Goal: Complete application form

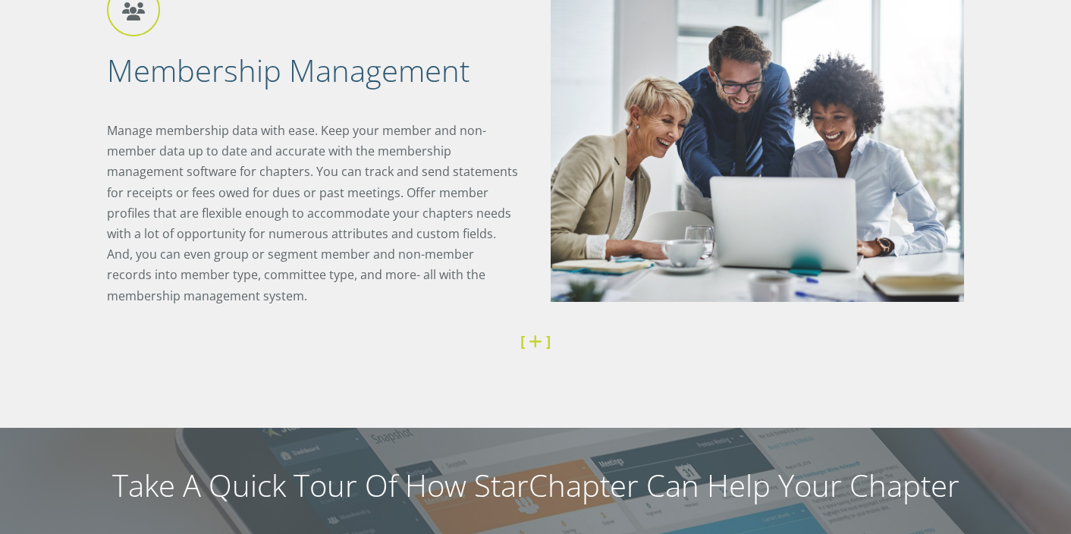
scroll to position [953, 0]
click at [1042, 197] on div "Membership Management Manage membership data with ease. Keep your member and no…" at bounding box center [535, 186] width 1071 height 482
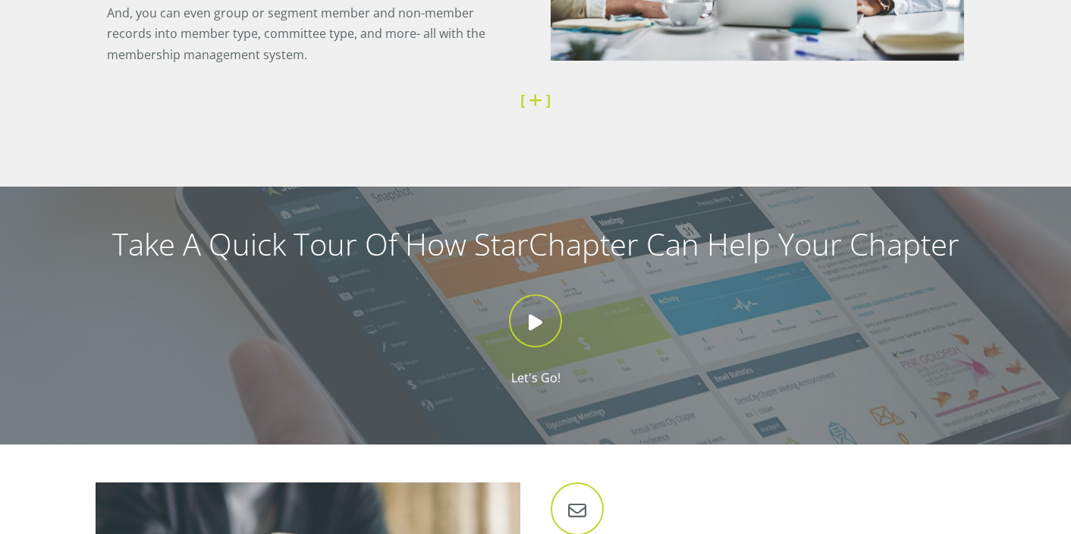
scroll to position [1196, 0]
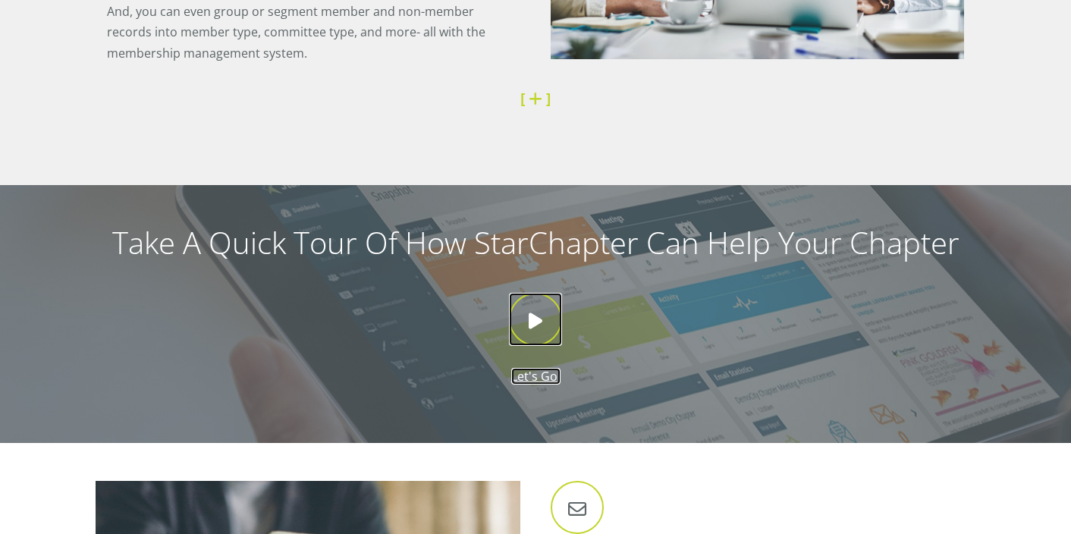
click at [535, 312] on icon at bounding box center [535, 319] width 53 height 53
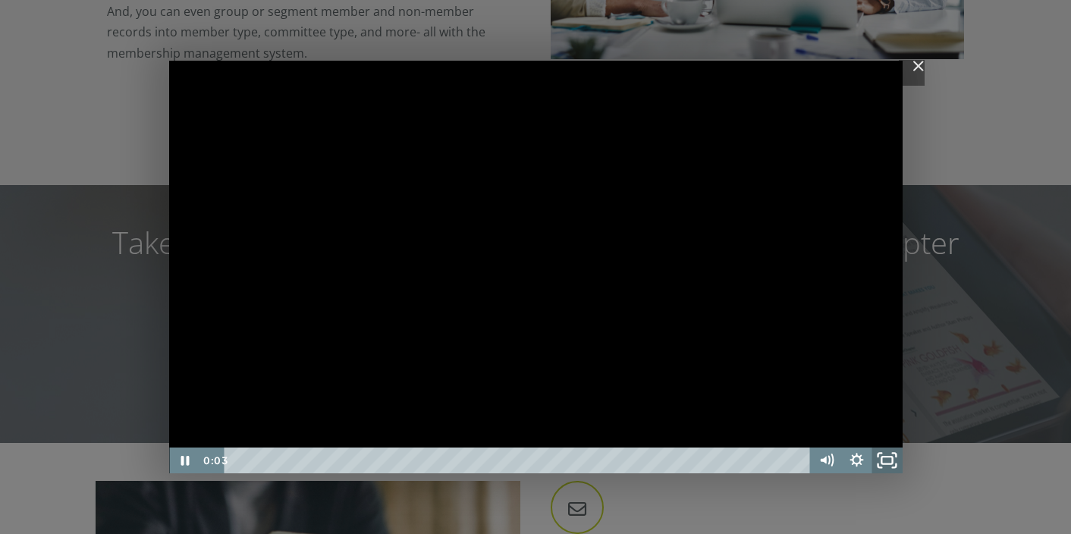
click at [881, 463] on icon "Fullscreen" at bounding box center [887, 460] width 36 height 31
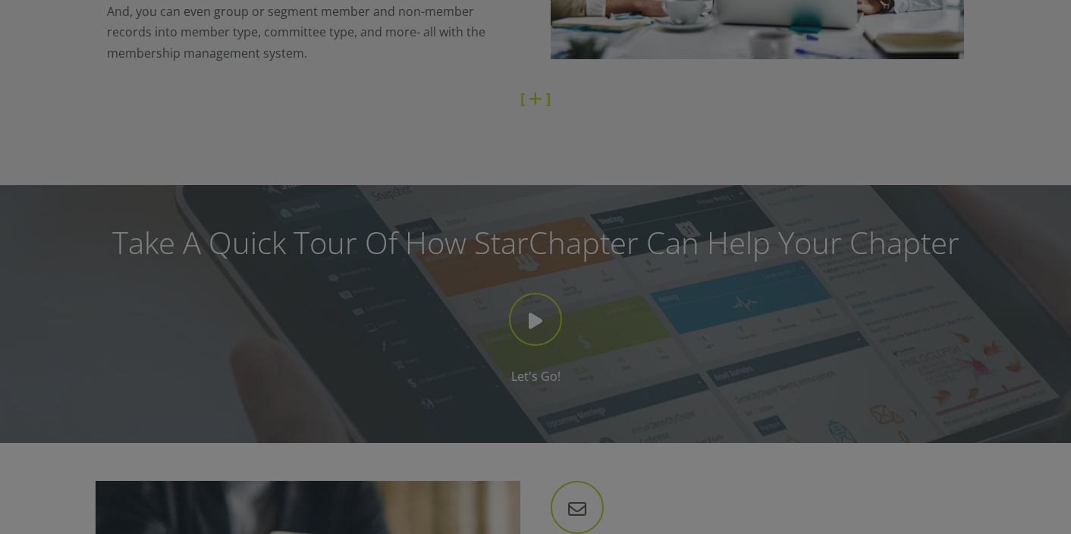
scroll to position [0, 0]
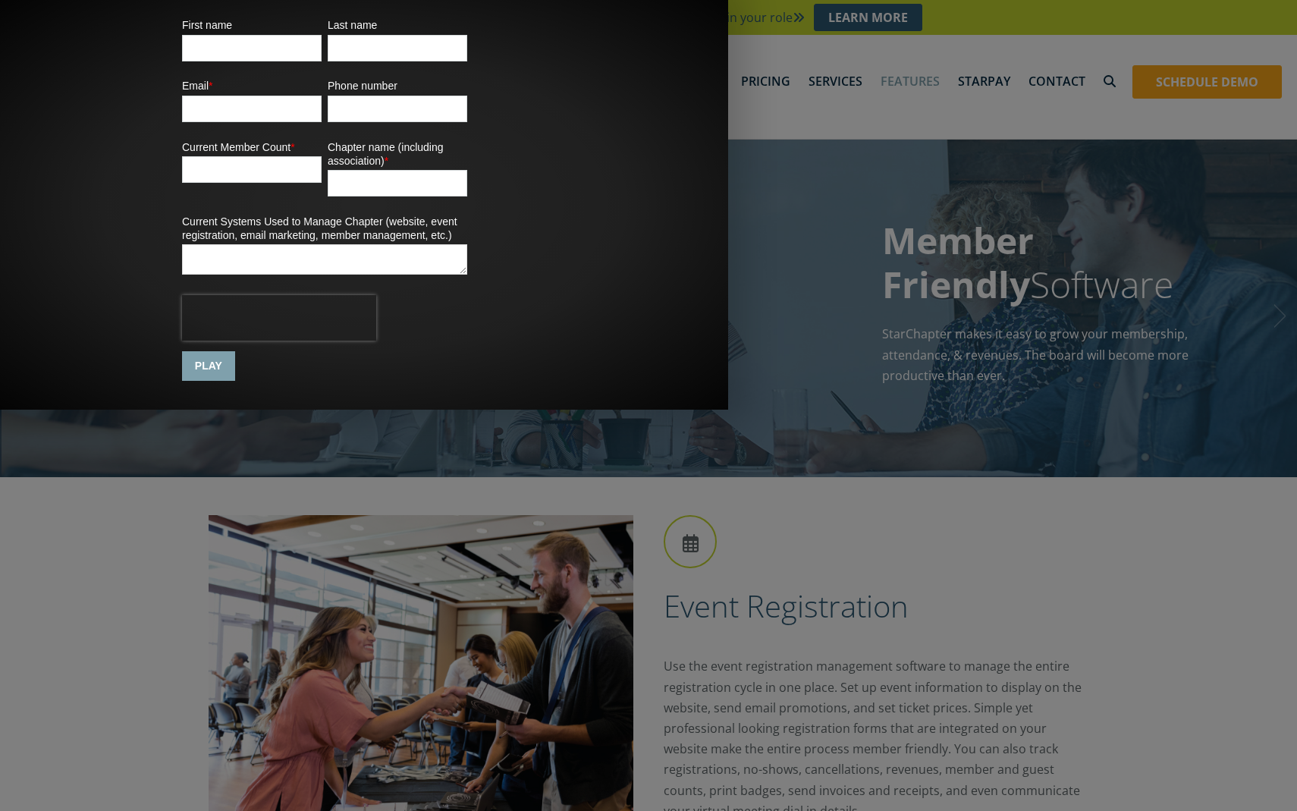
click at [322, 61] on input "First name" at bounding box center [252, 48] width 140 height 27
type input "eline"
type input "debruijn"
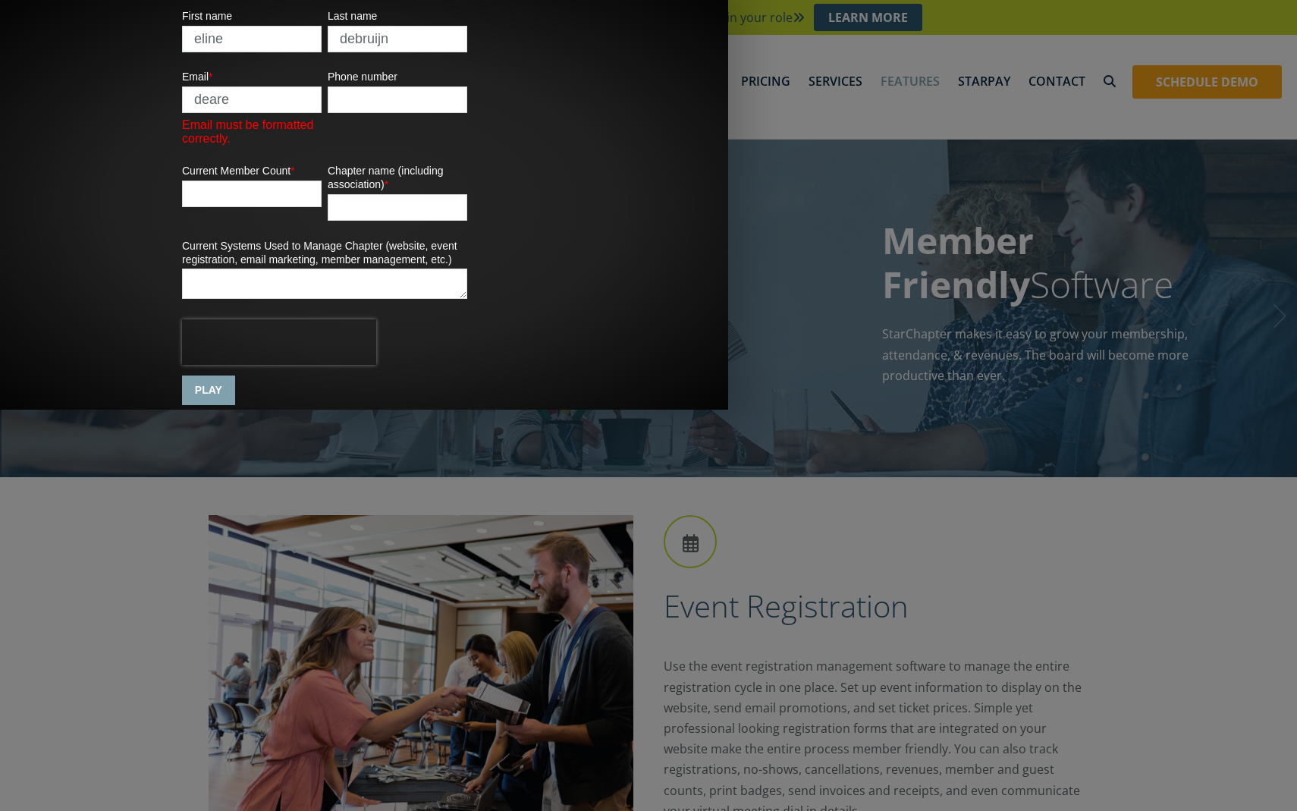
type input "[EMAIL_ADDRESS][DOMAIN_NAME]"
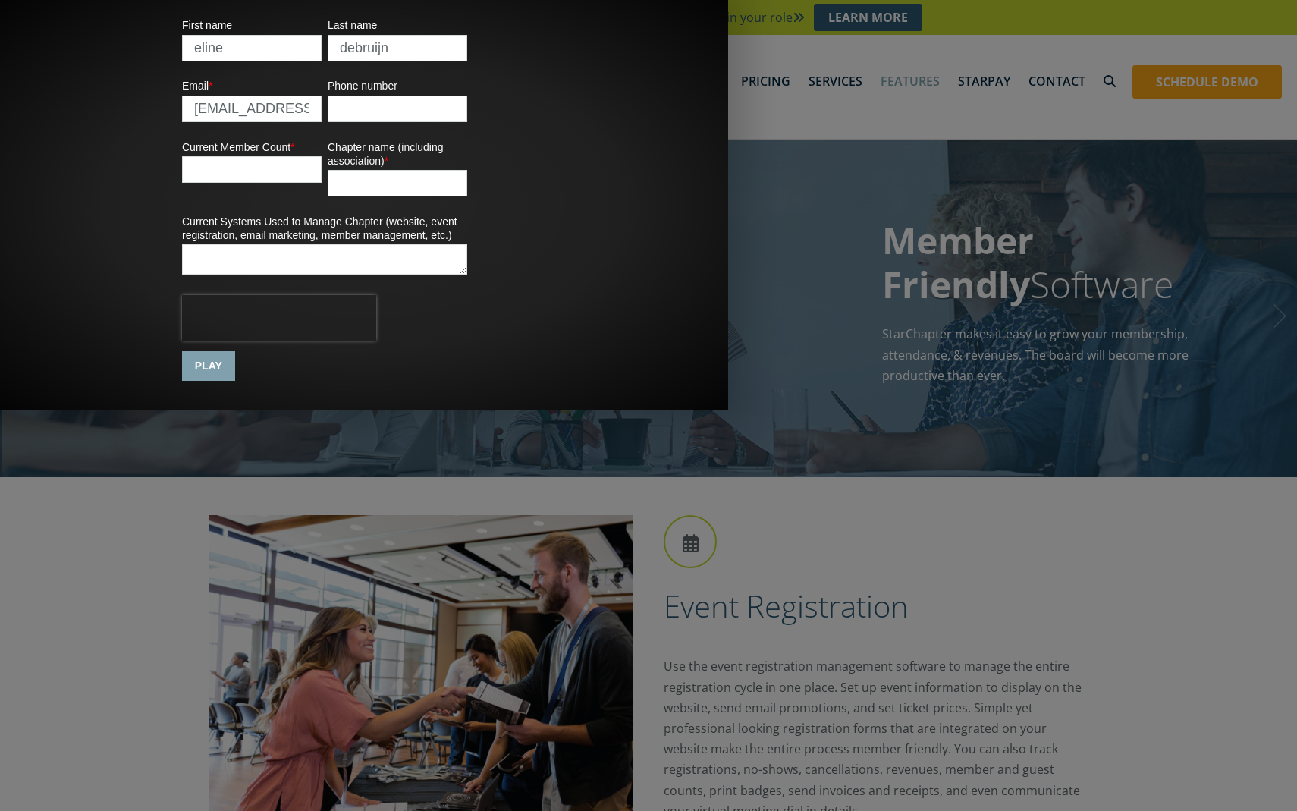
click at [467, 122] on input "Phone number" at bounding box center [398, 109] width 140 height 27
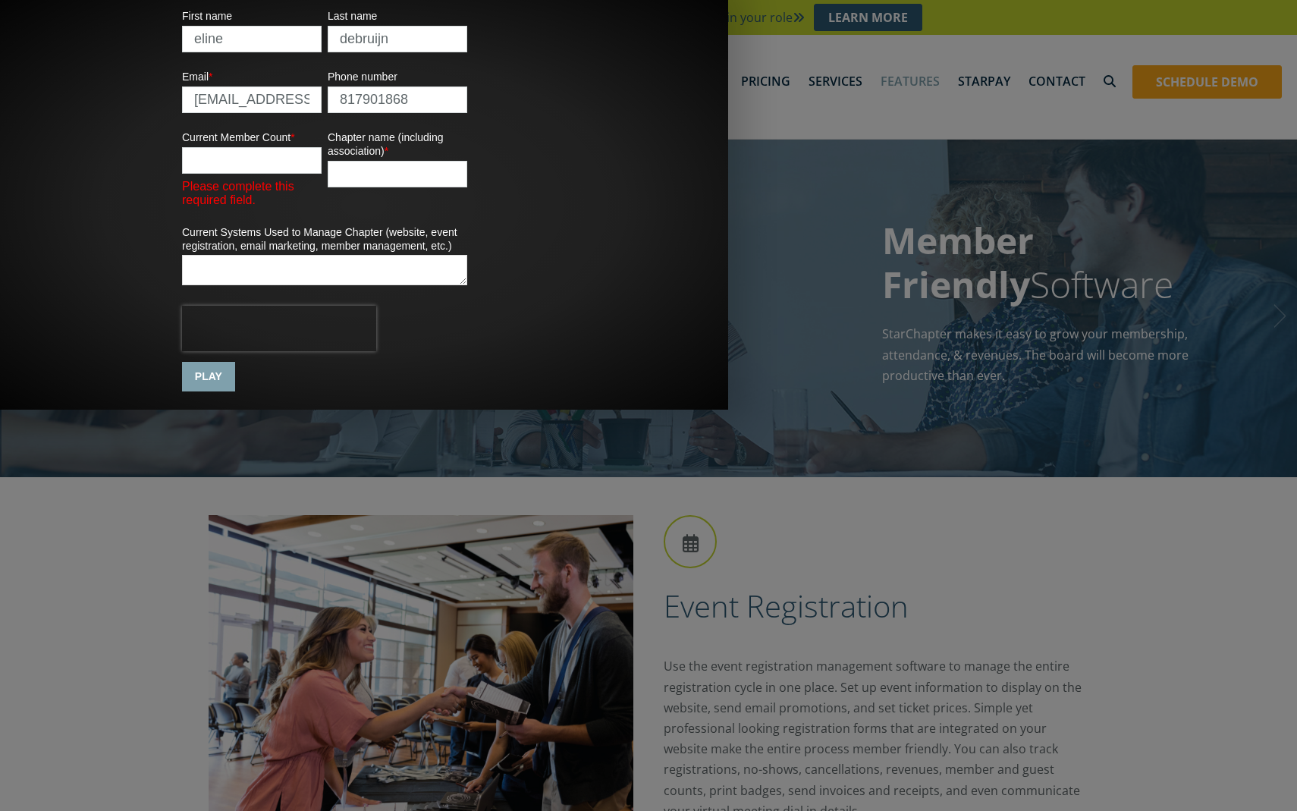
click at [467, 113] on input "817901868" at bounding box center [398, 99] width 140 height 27
type input "8179018068"
click at [322, 174] on input "Current Member Count *" at bounding box center [252, 160] width 140 height 27
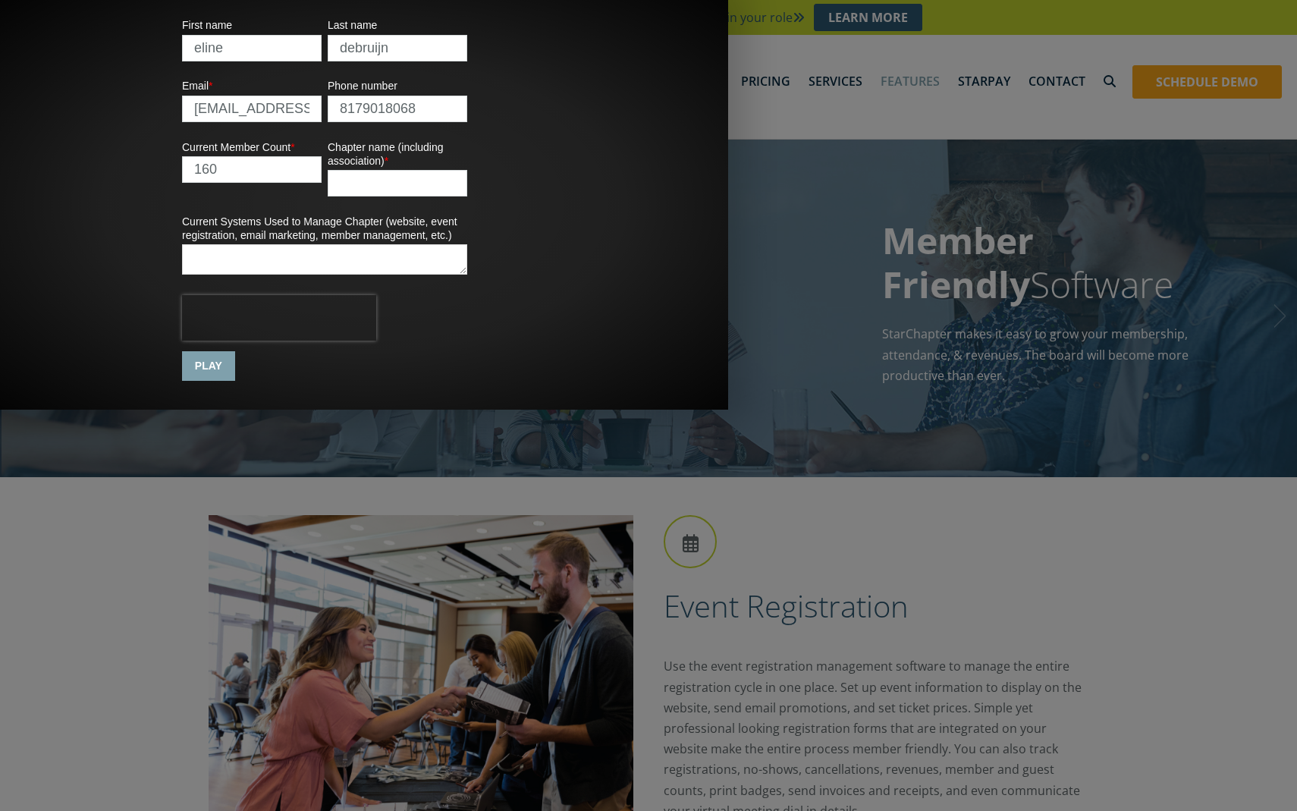
type input "160"
click at [467, 196] on input "Chapter name (including association) *" at bounding box center [398, 183] width 140 height 27
type input "PRSA [GEOGRAPHIC_DATA]"
click at [235, 381] on input "PLAY" at bounding box center [208, 366] width 53 height 30
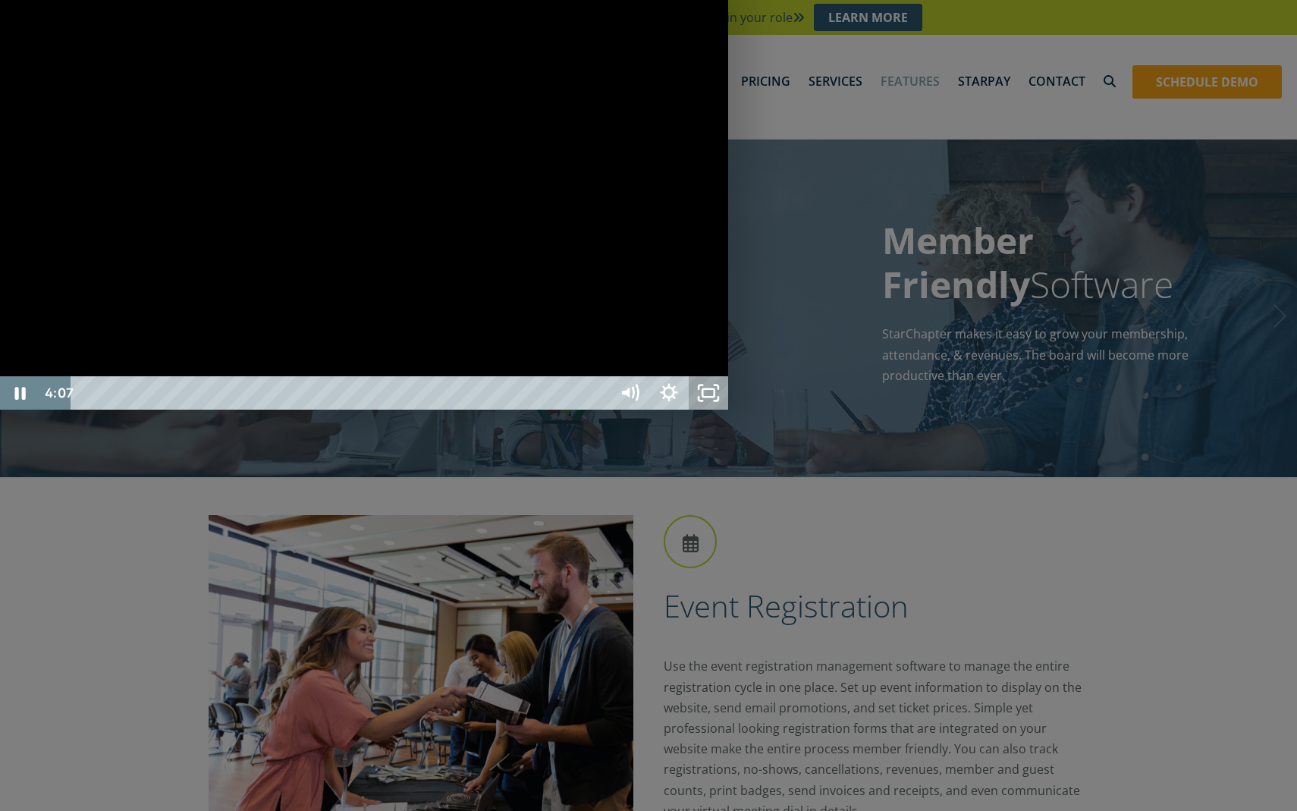
click at [728, 409] on icon "Unfullscreen" at bounding box center [708, 392] width 39 height 33
